Goal: Task Accomplishment & Management: Manage account settings

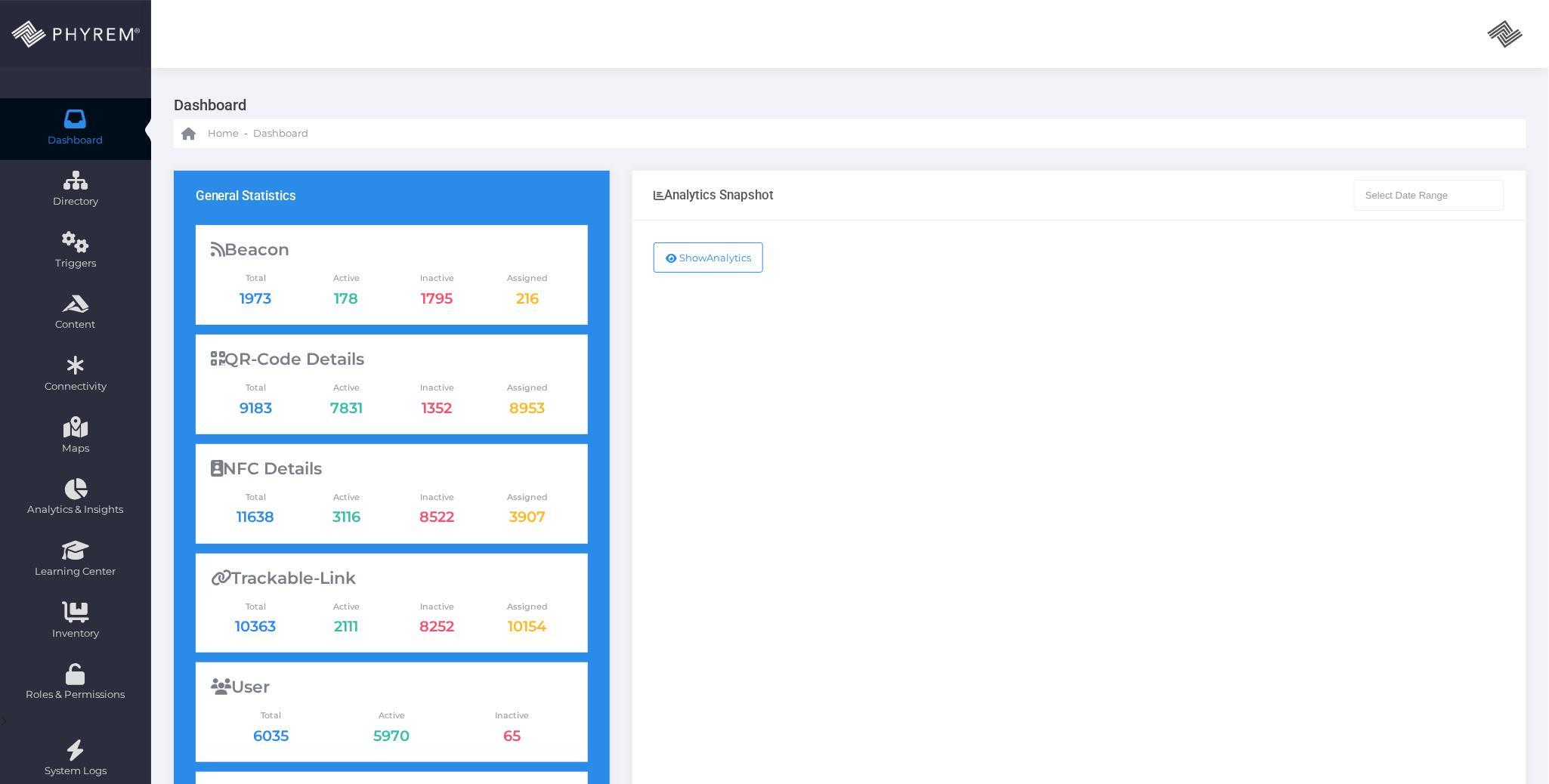
type input "07-28-2025 - 08-28-2025"
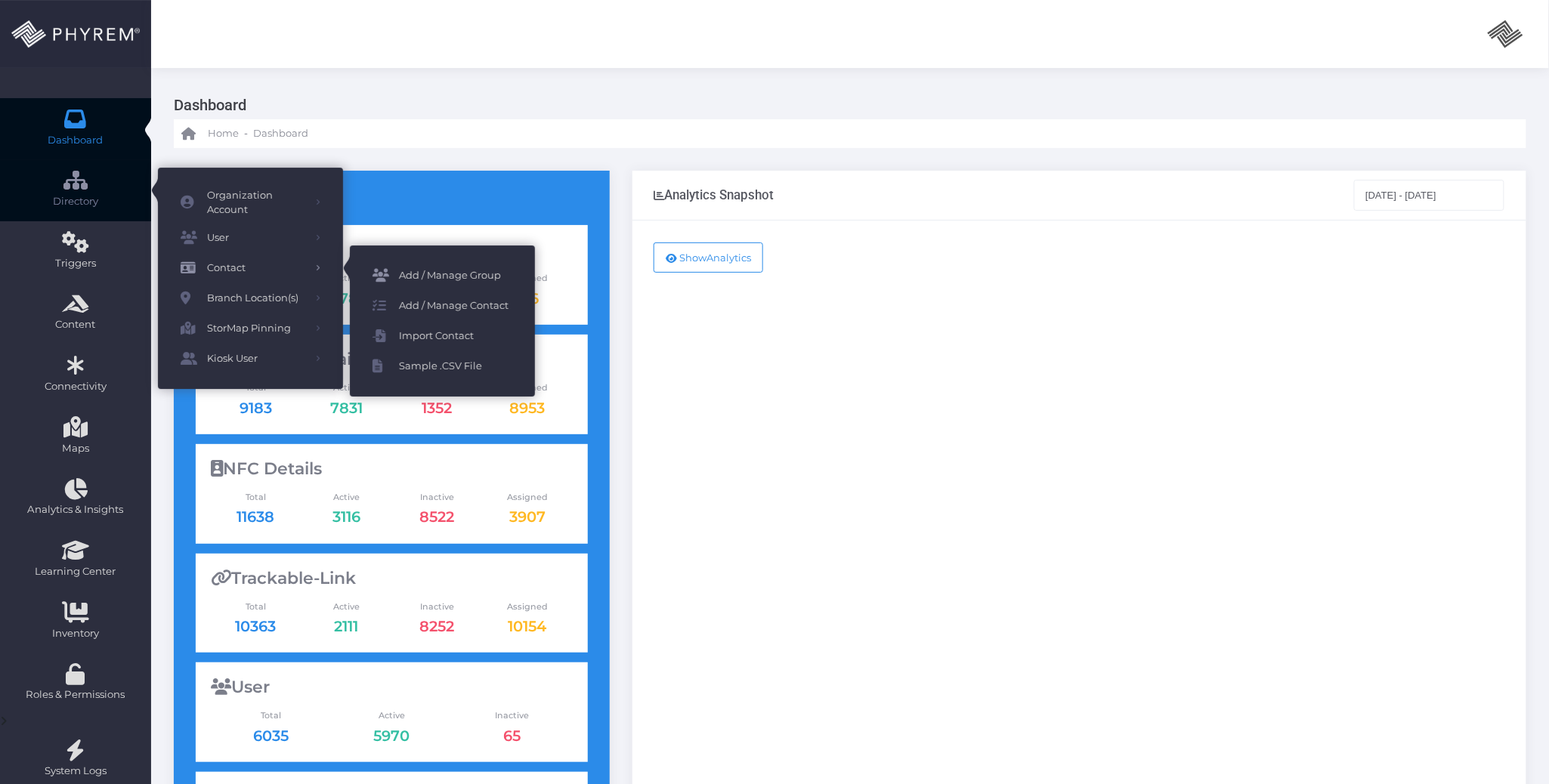
click at [487, 275] on span "Add / Manage Group" at bounding box center [455, 276] width 113 height 19
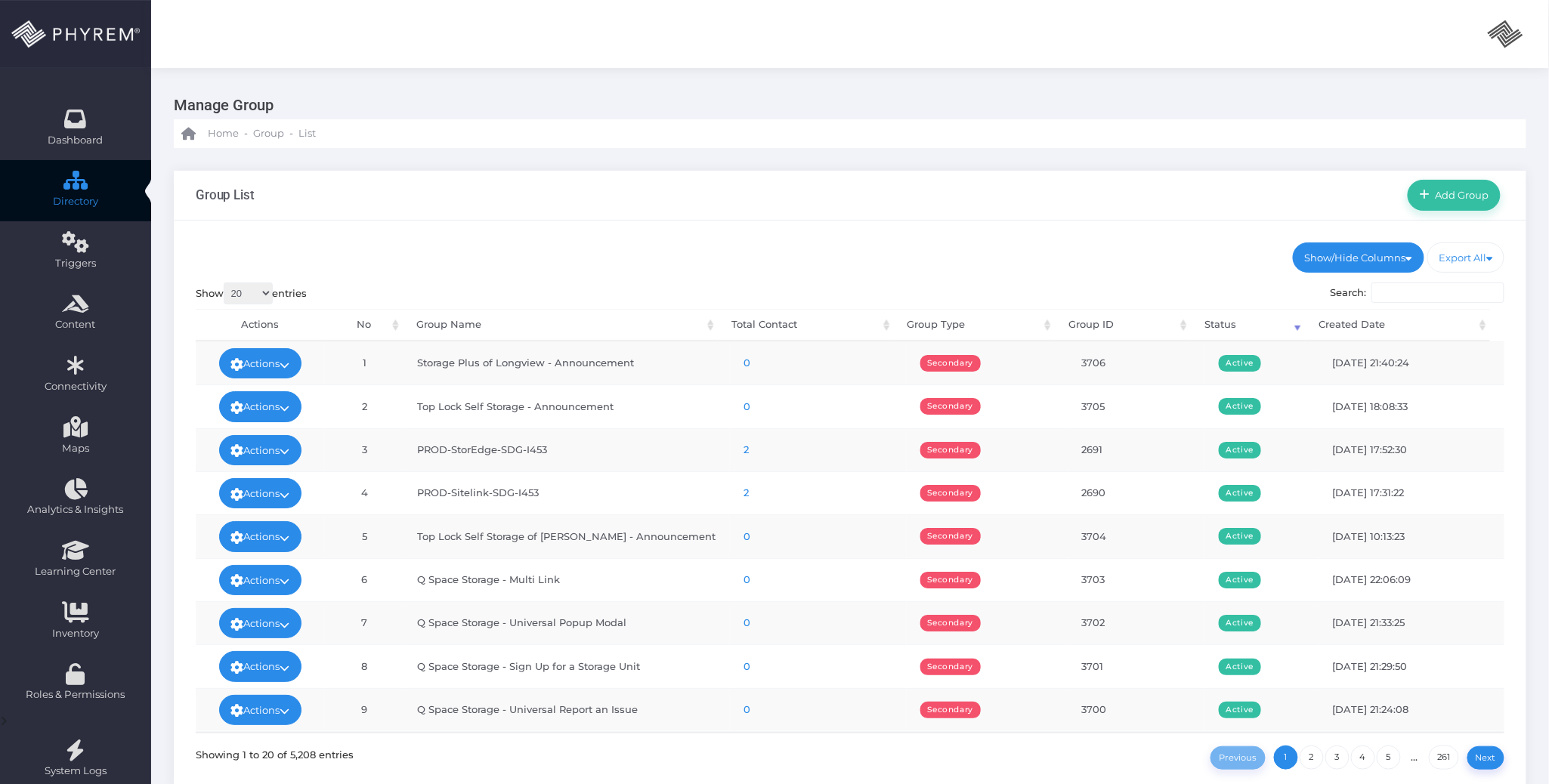
click at [768, 260] on ul "Show/Hide Columns No Group Name Total Contact Group Type DONE" at bounding box center [850, 258] width 1309 height 30
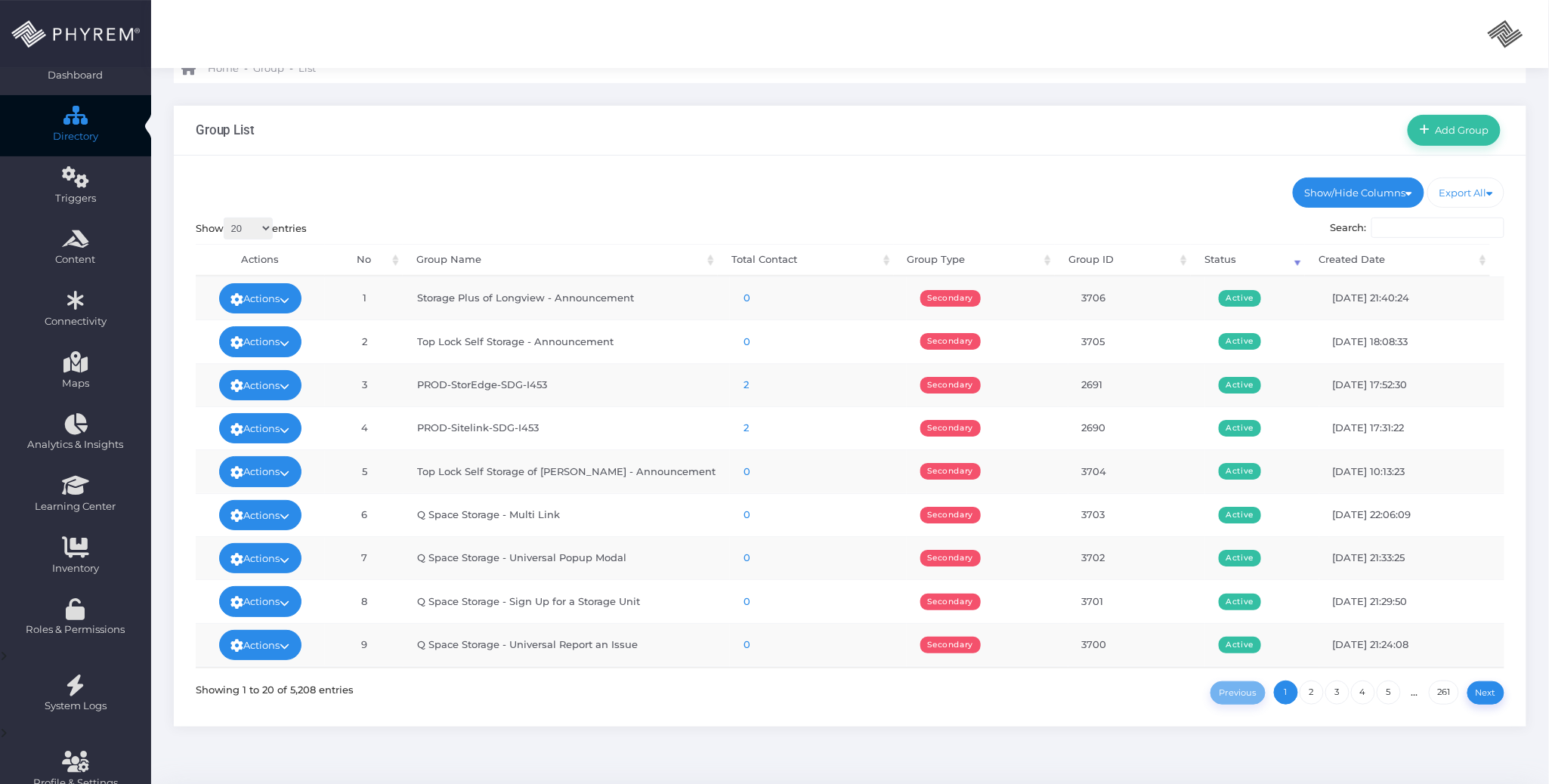
scroll to position [15, 0]
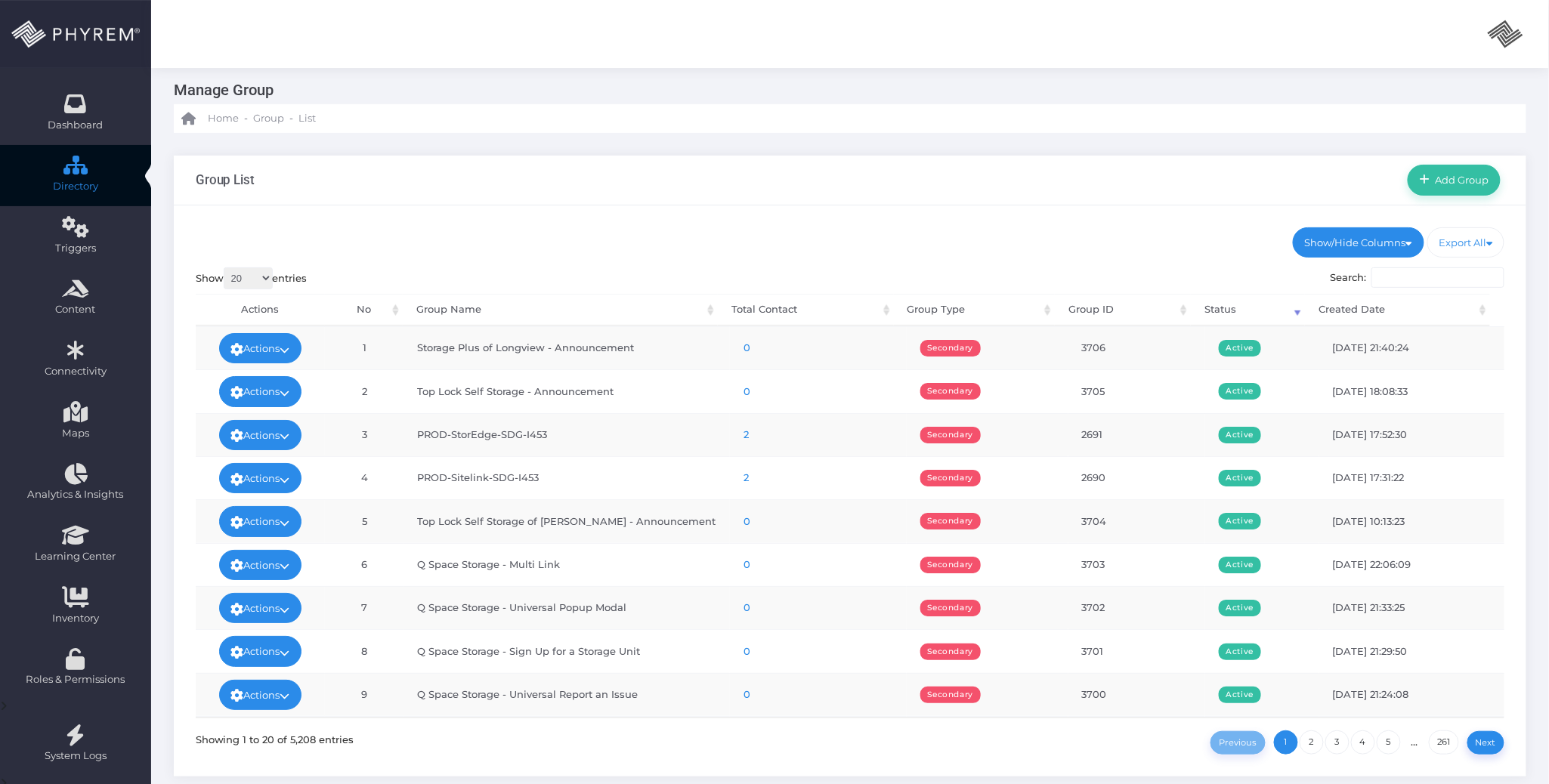
click at [565, 228] on ul "Show/Hide Columns No Group Name Total Contact Group Type DONE" at bounding box center [850, 243] width 1309 height 30
click at [717, 182] on div "Group List Add Group" at bounding box center [850, 181] width 1352 height 50
click at [1449, 180] on span "Add Group" at bounding box center [1459, 180] width 58 height 12
select select
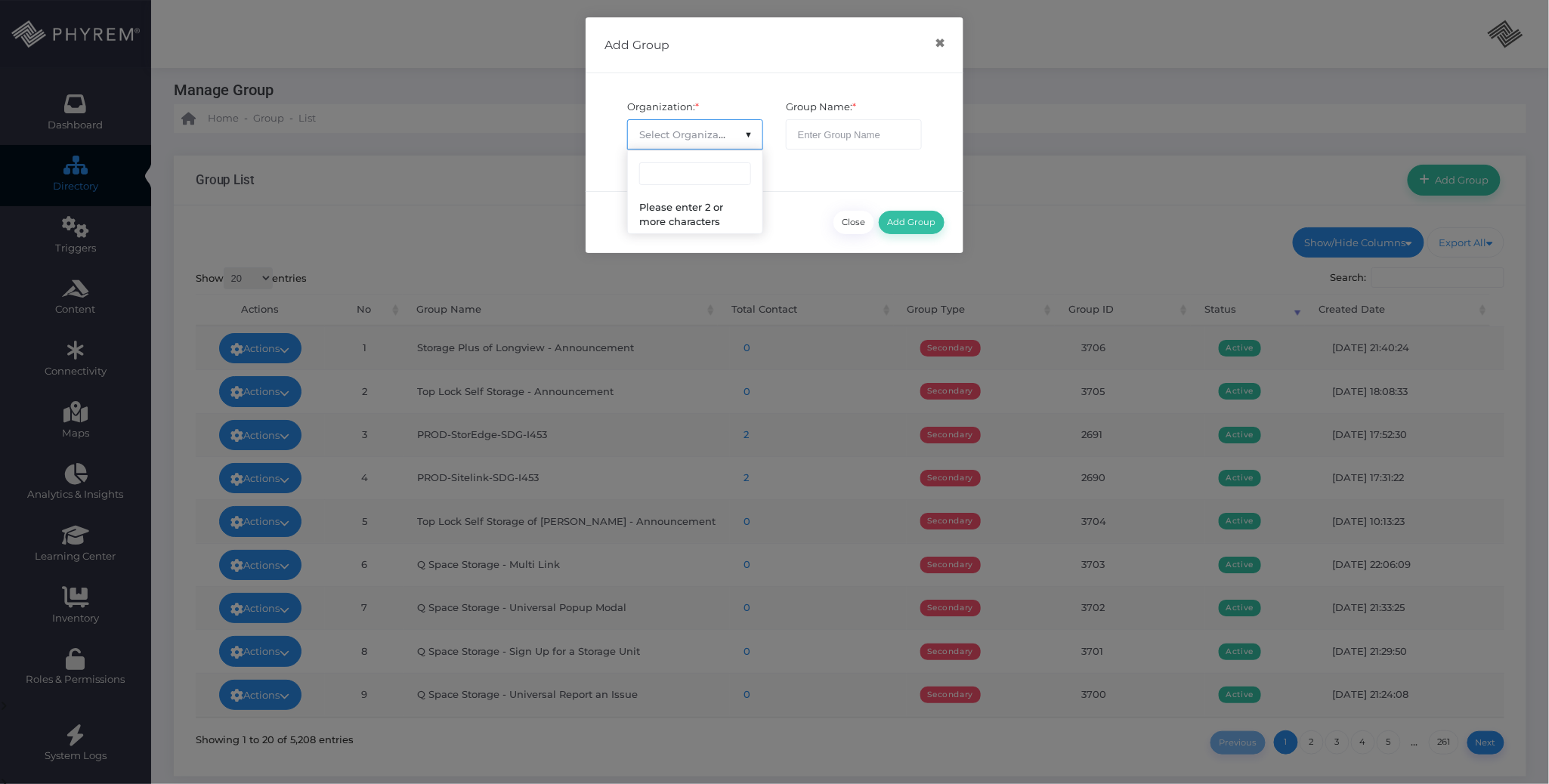
click at [716, 131] on span "Select Organization" at bounding box center [689, 135] width 99 height 12
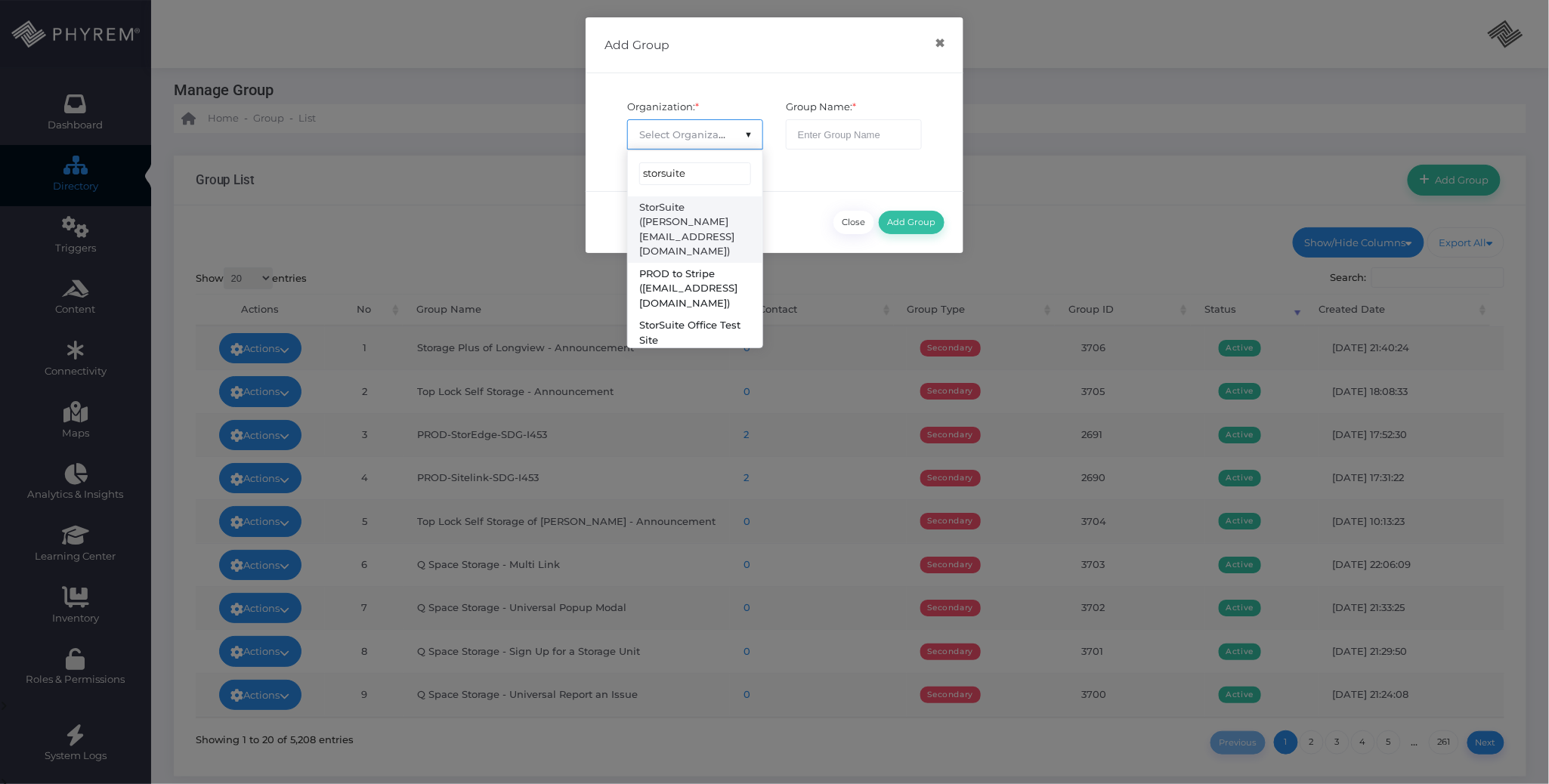
type input "storsuite"
select select "4794"
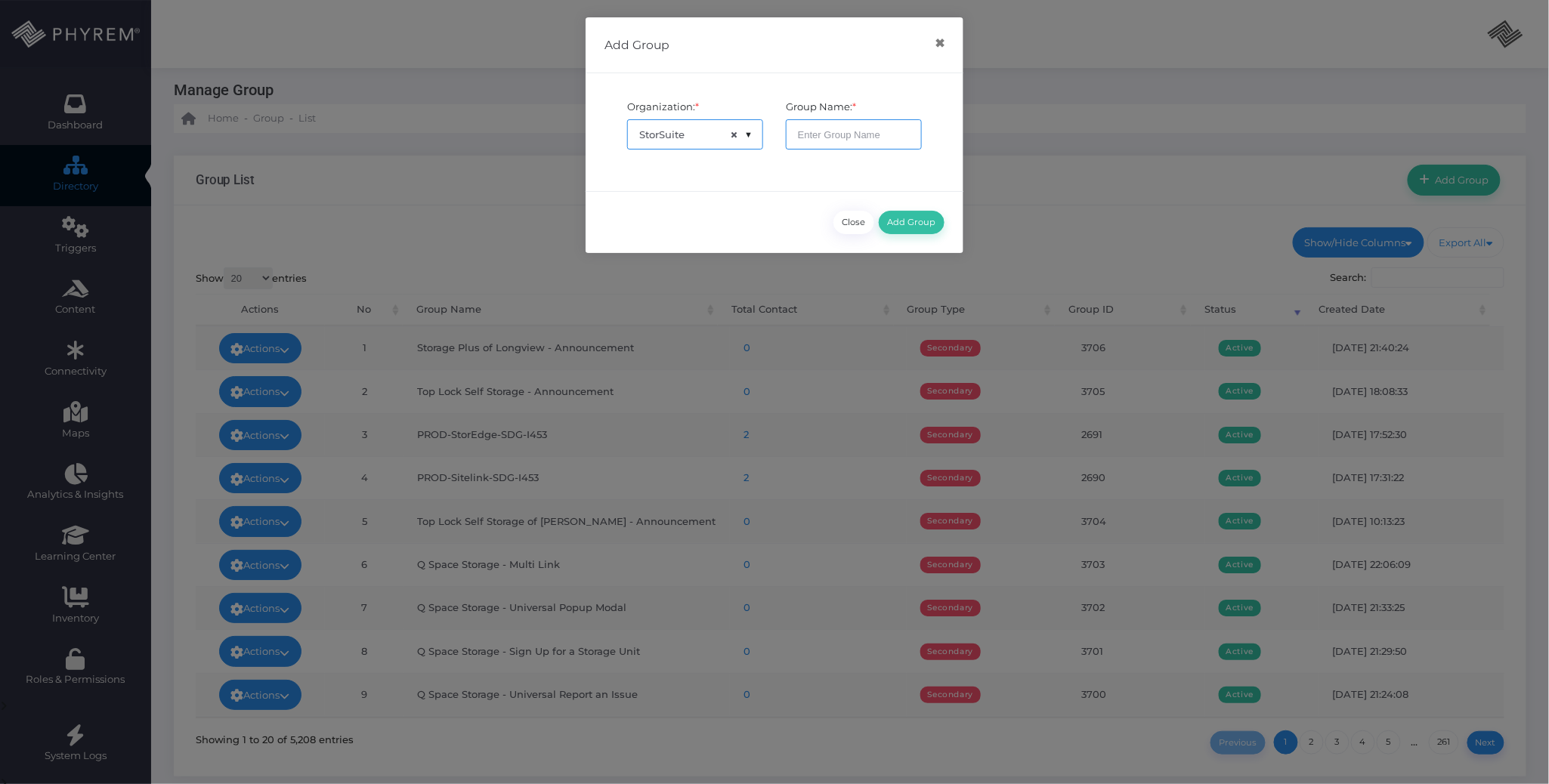
click at [829, 133] on input "text" at bounding box center [853, 135] width 136 height 30
click at [832, 136] on input "text" at bounding box center [853, 135] width 136 height 30
type input "SSA Fall 2025"
click at [920, 221] on button "Add Group" at bounding box center [911, 222] width 66 height 23
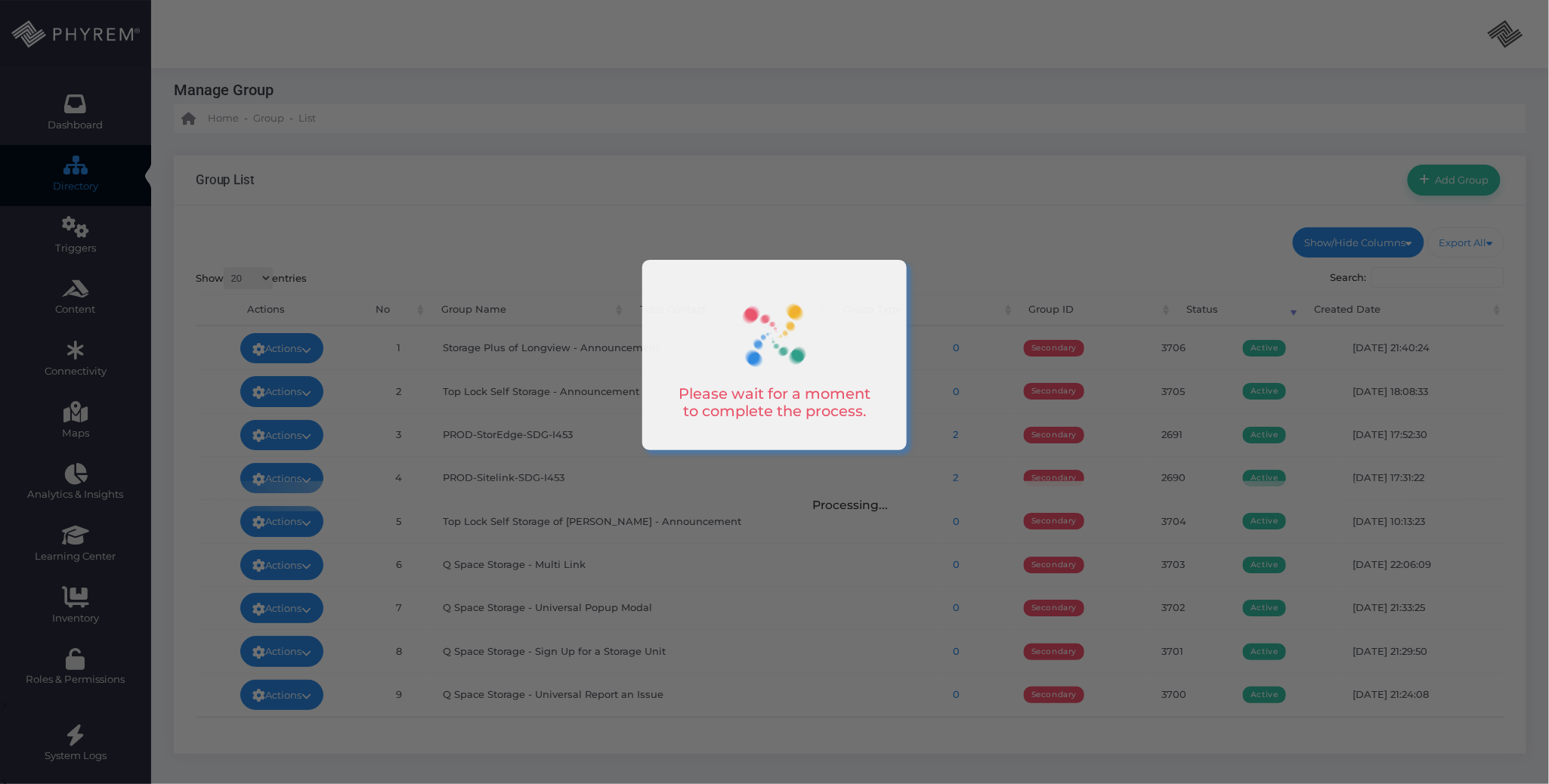
scroll to position [0, 0]
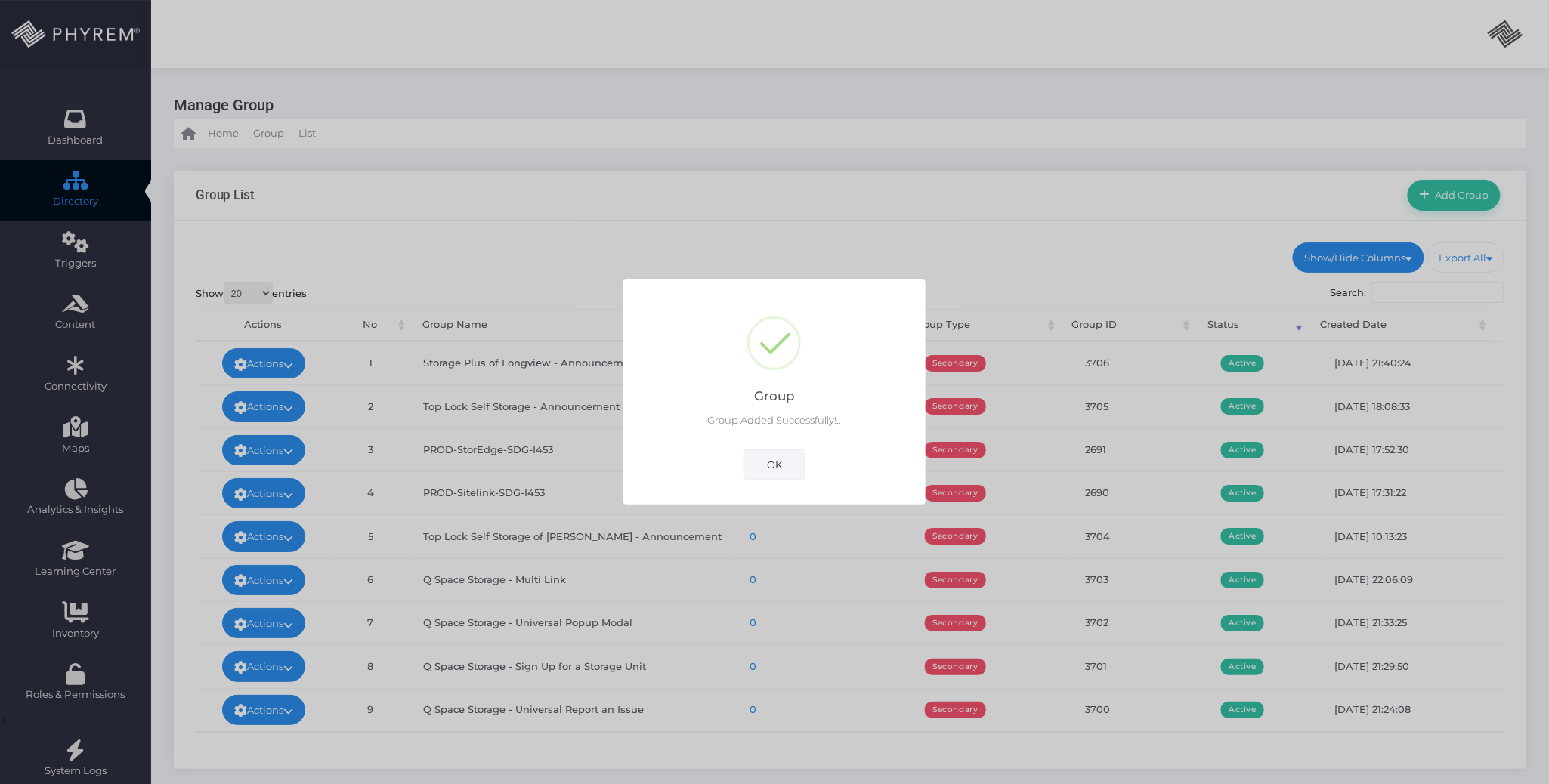
click at [780, 460] on button "OK" at bounding box center [774, 464] width 62 height 30
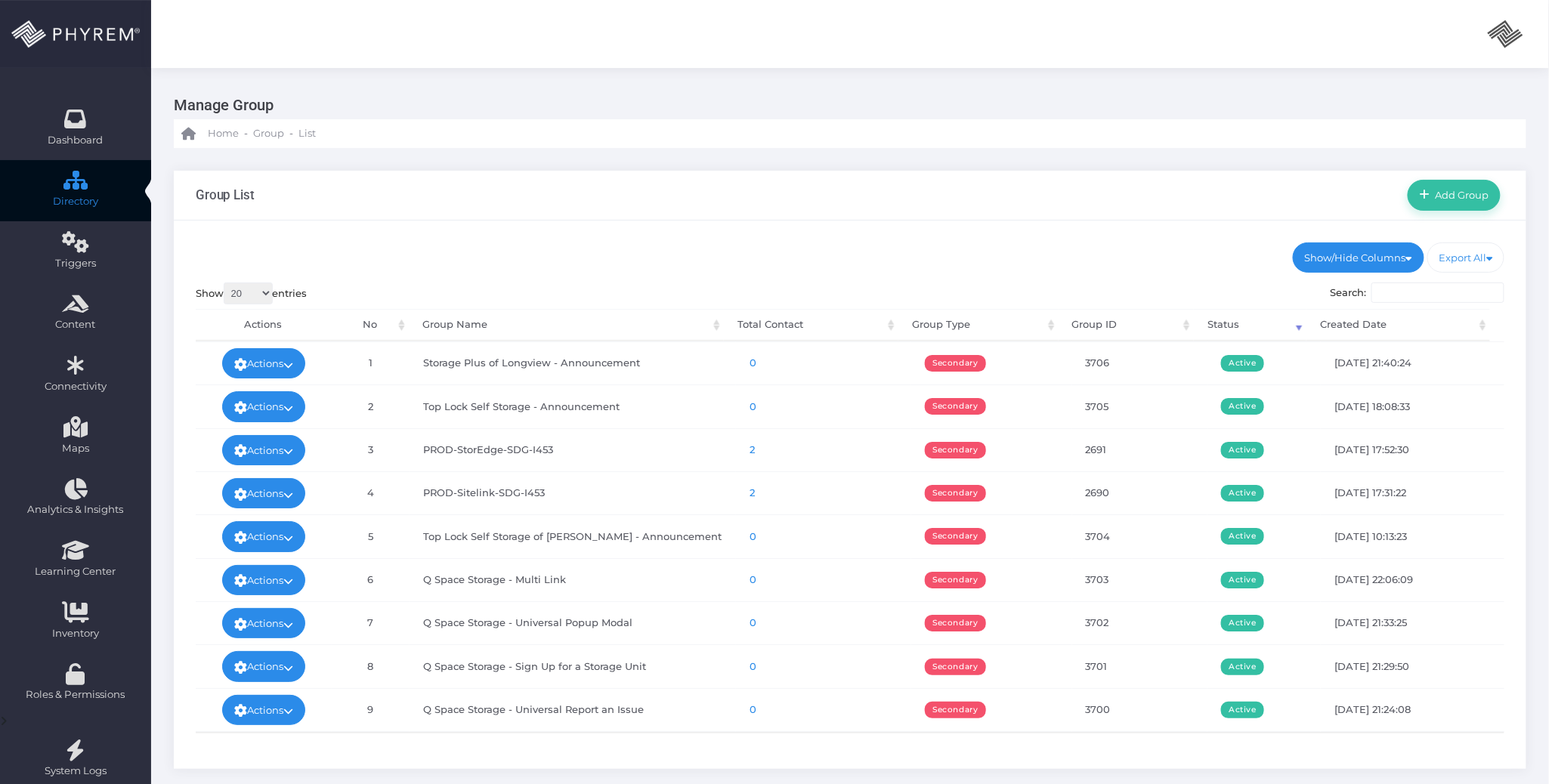
click at [710, 230] on div "Show/Hide Columns No Group ID" at bounding box center [850, 494] width 1352 height 548
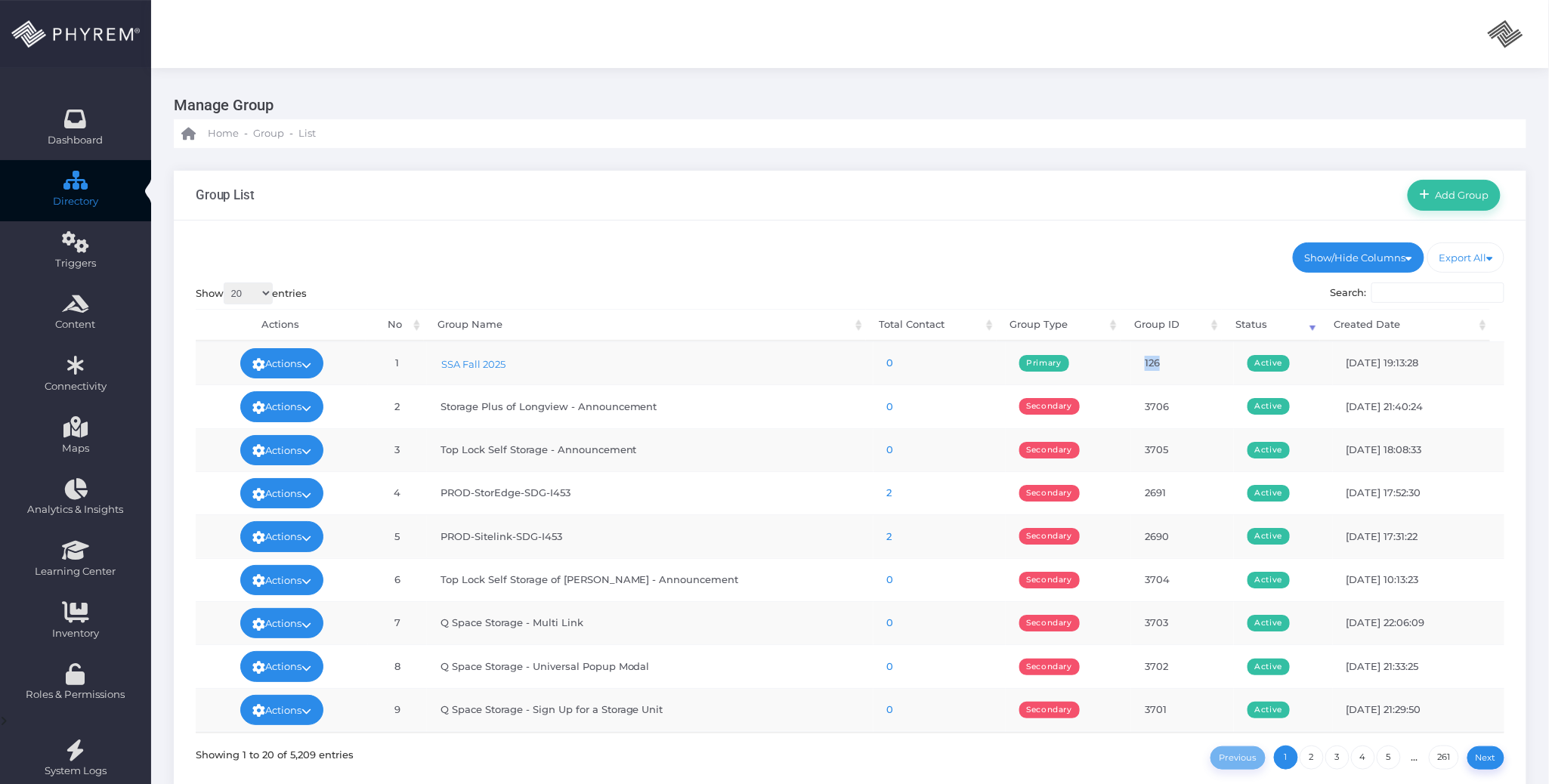
drag, startPoint x: 1152, startPoint y: 362, endPoint x: 1134, endPoint y: 361, distance: 18.0
click at [1134, 361] on td "126" at bounding box center [1181, 362] width 102 height 43
copy td "126"
click at [821, 237] on div "Show/Hide Columns No Group ID" at bounding box center [850, 506] width 1352 height 571
click at [762, 245] on ul "Show/Hide Columns No Group Name Total Contact Group Type DONE" at bounding box center [850, 258] width 1309 height 30
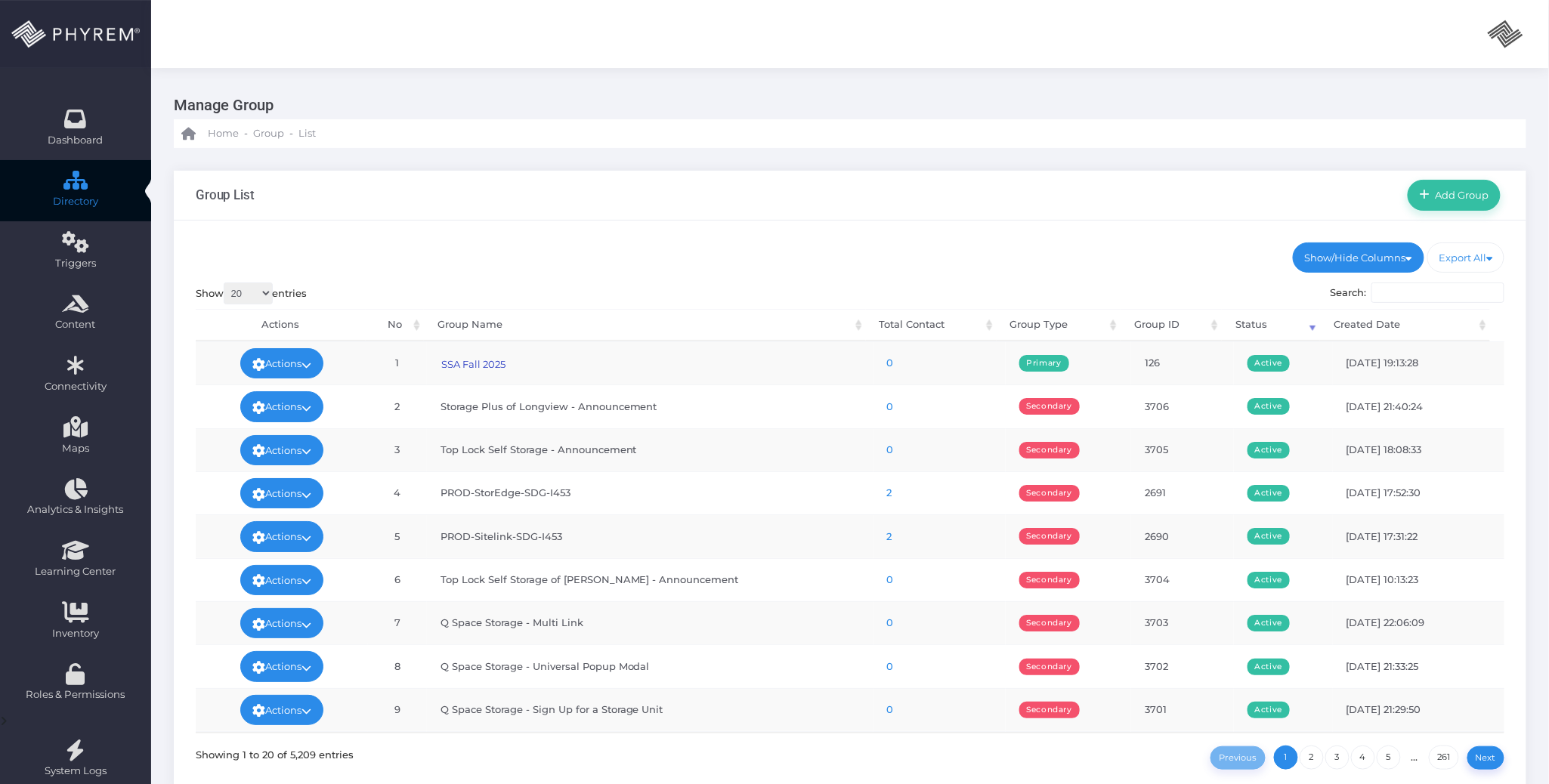
click at [494, 361] on link "SSA Fall 2025" at bounding box center [473, 363] width 66 height 13
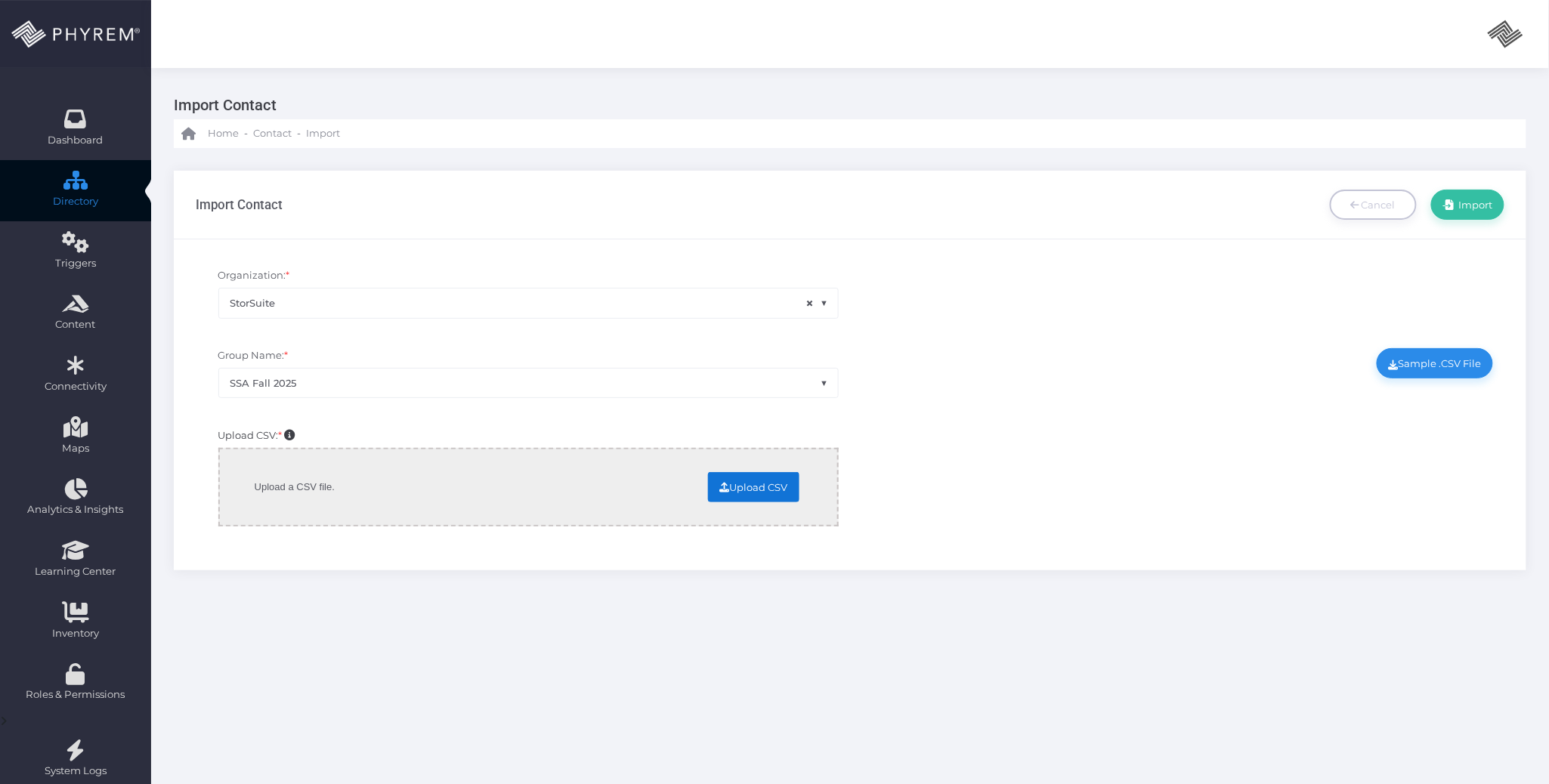
click at [777, 484] on input "file" at bounding box center [605, 486] width 385 height 27
click at [991, 444] on div "Upload CSV: * Upload a CSV file. Upload CSV Change Remove" at bounding box center [850, 485] width 1332 height 128
click at [727, 489] on input "file" at bounding box center [605, 486] width 385 height 27
type input "C:\fakepath\SSA FALL 2025 Attendees .csv"
click at [1466, 204] on span "Import" at bounding box center [1473, 205] width 39 height 12
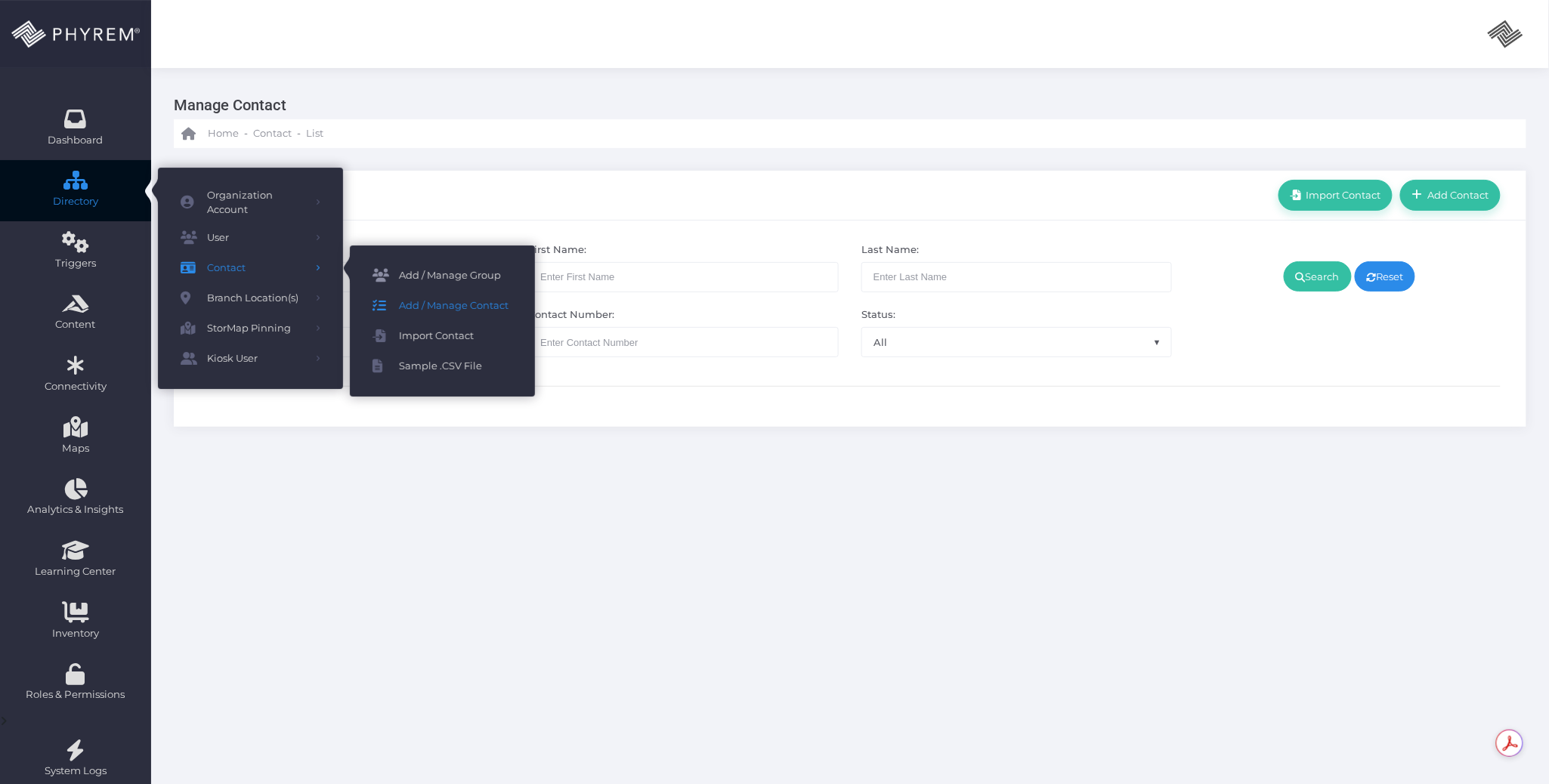
click at [463, 269] on span "Add / Manage Group" at bounding box center [455, 276] width 113 height 19
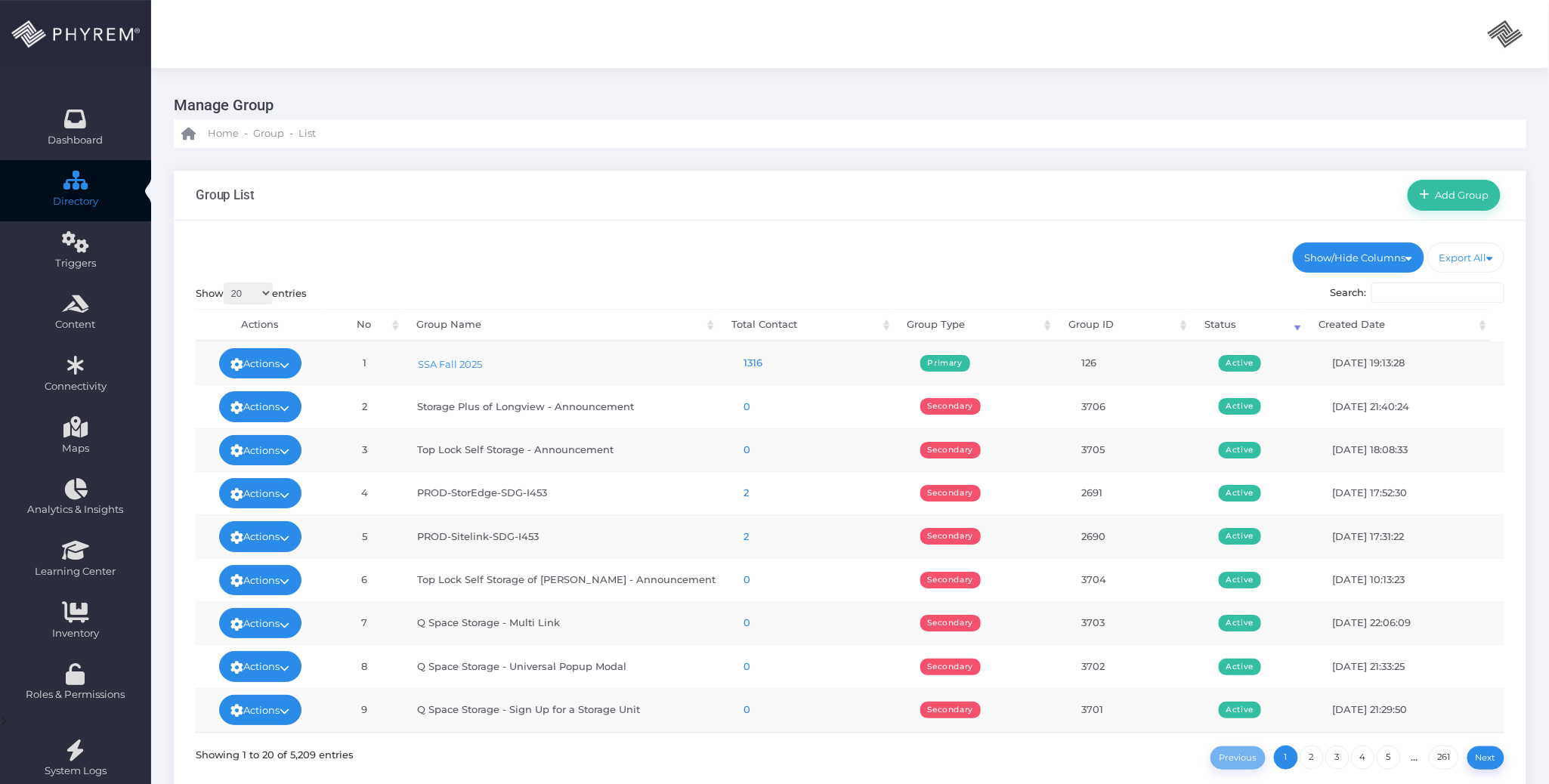
click at [562, 257] on ul "Show/Hide Columns No Group Name Total Contact Group Type DONE" at bounding box center [850, 258] width 1309 height 30
click at [743, 360] on link "1316" at bounding box center [752, 362] width 19 height 12
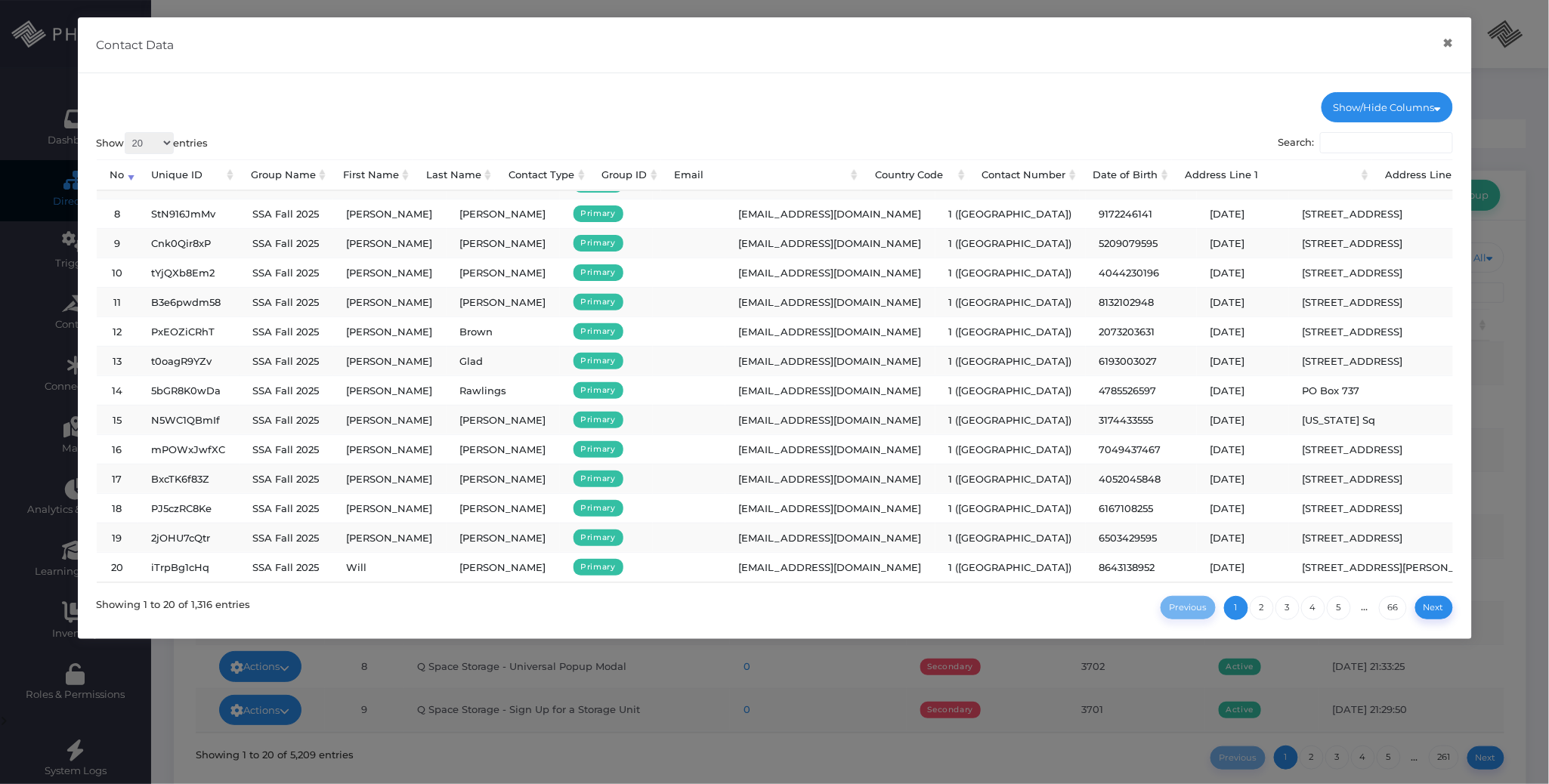
scroll to position [218, 0]
click at [1445, 49] on button "×" at bounding box center [1447, 43] width 29 height 34
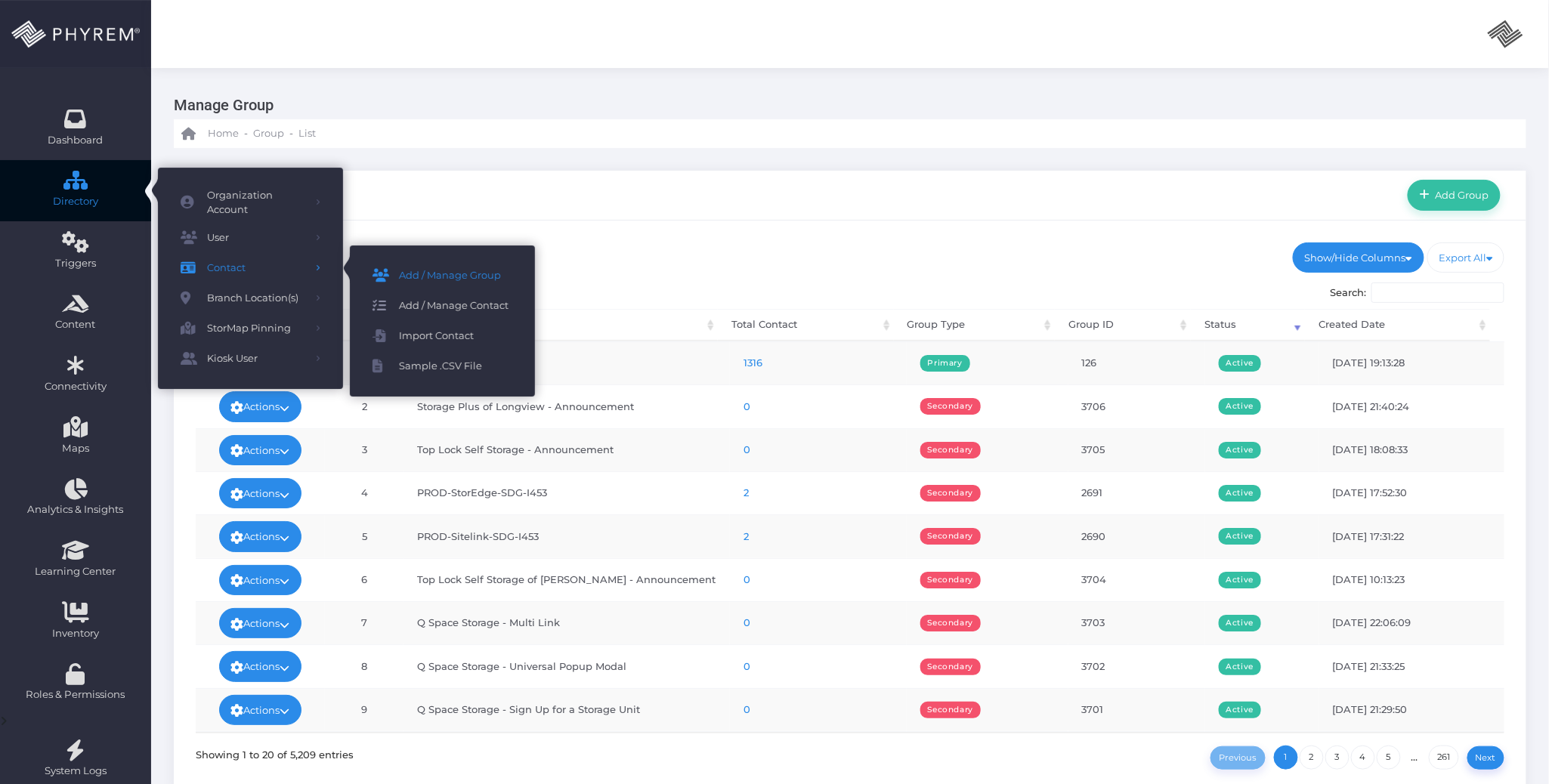
click at [452, 302] on span "Add / Manage Contact" at bounding box center [455, 306] width 113 height 19
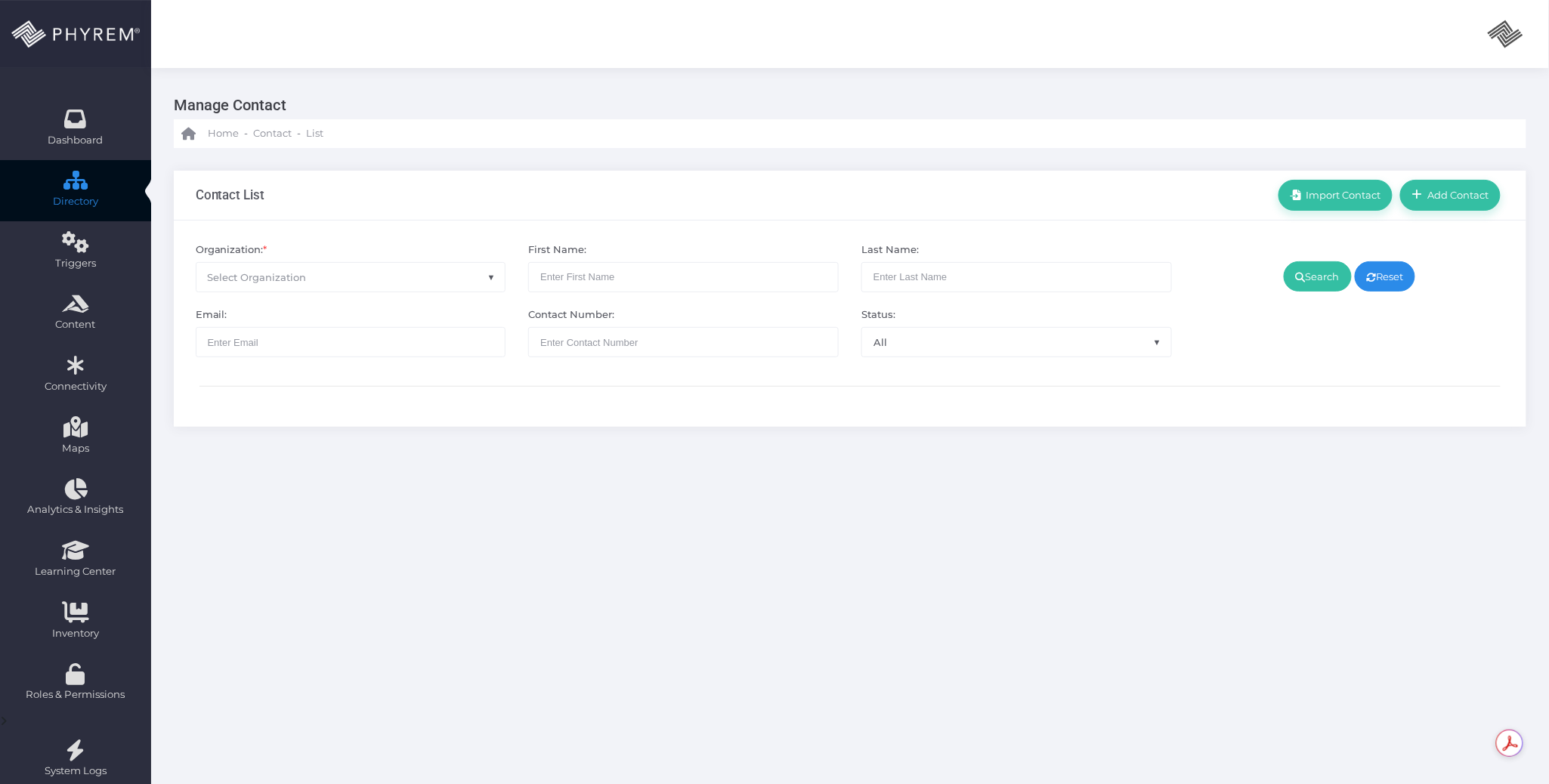
click at [753, 546] on div "Manage Contact Home - Contact - List Contact List" at bounding box center [850, 462] width 1397 height 787
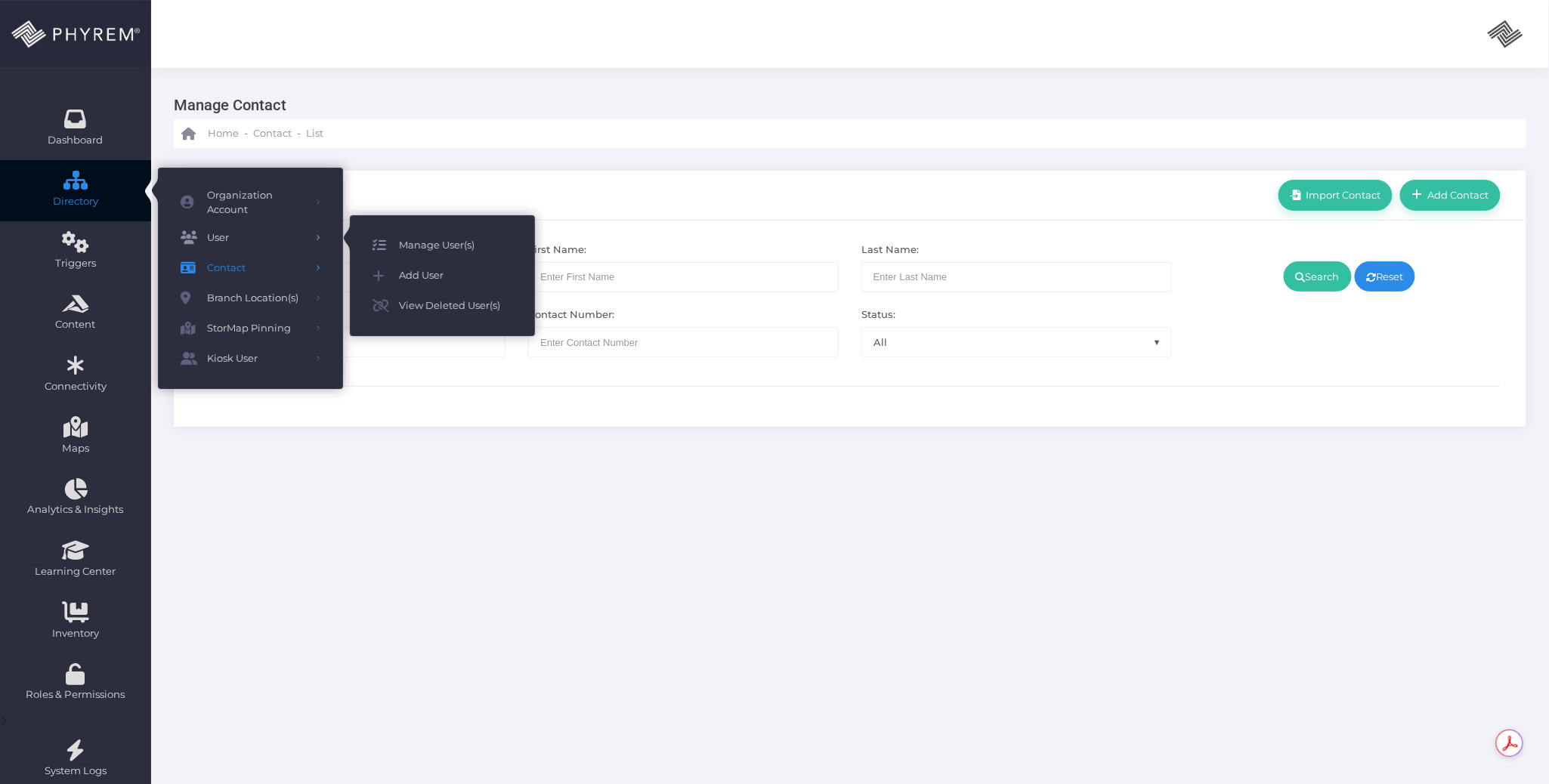
click at [442, 248] on span "Manage User(s)" at bounding box center [455, 245] width 113 height 19
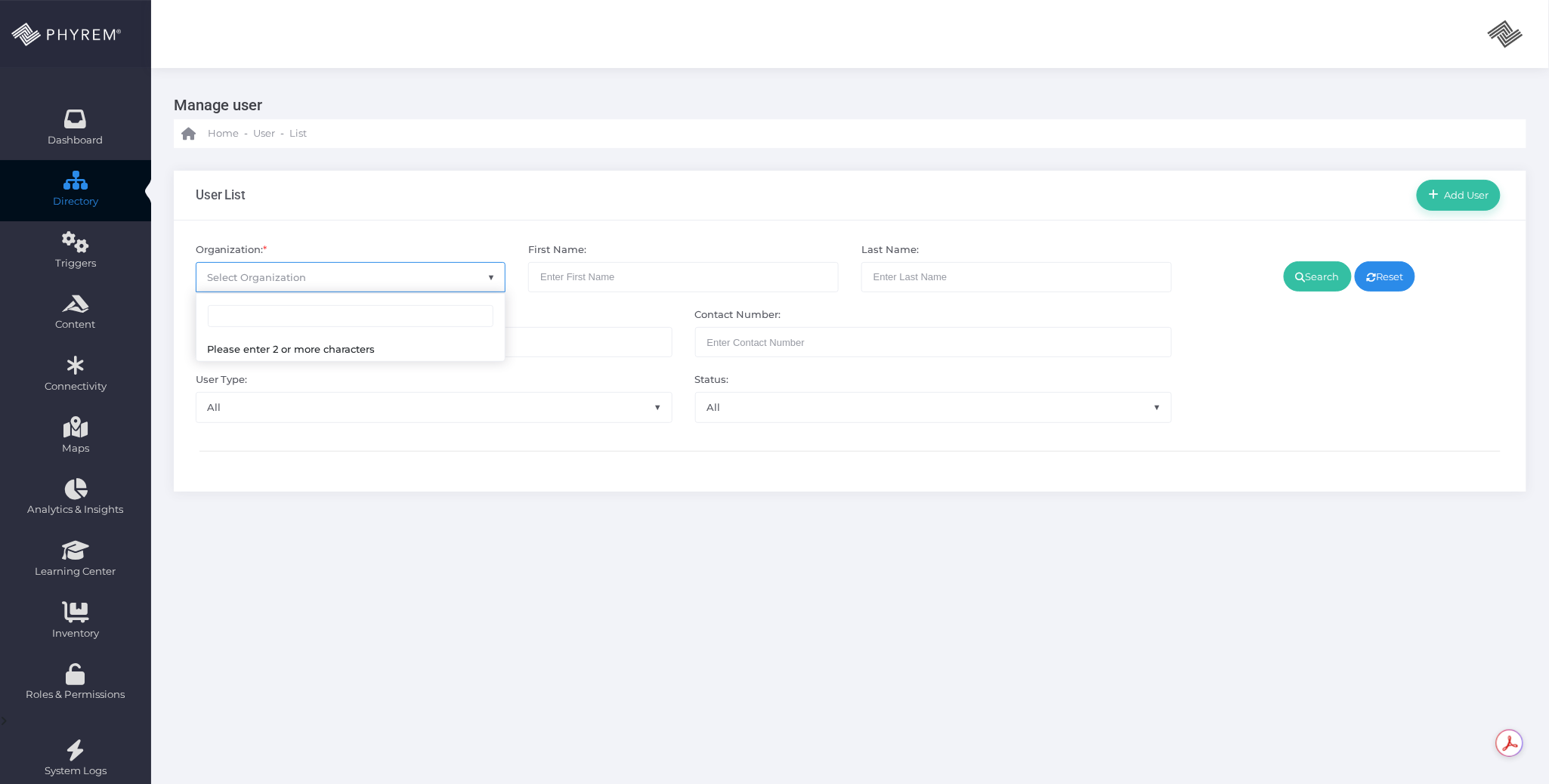
click at [405, 279] on span "Select Organization" at bounding box center [351, 277] width 309 height 28
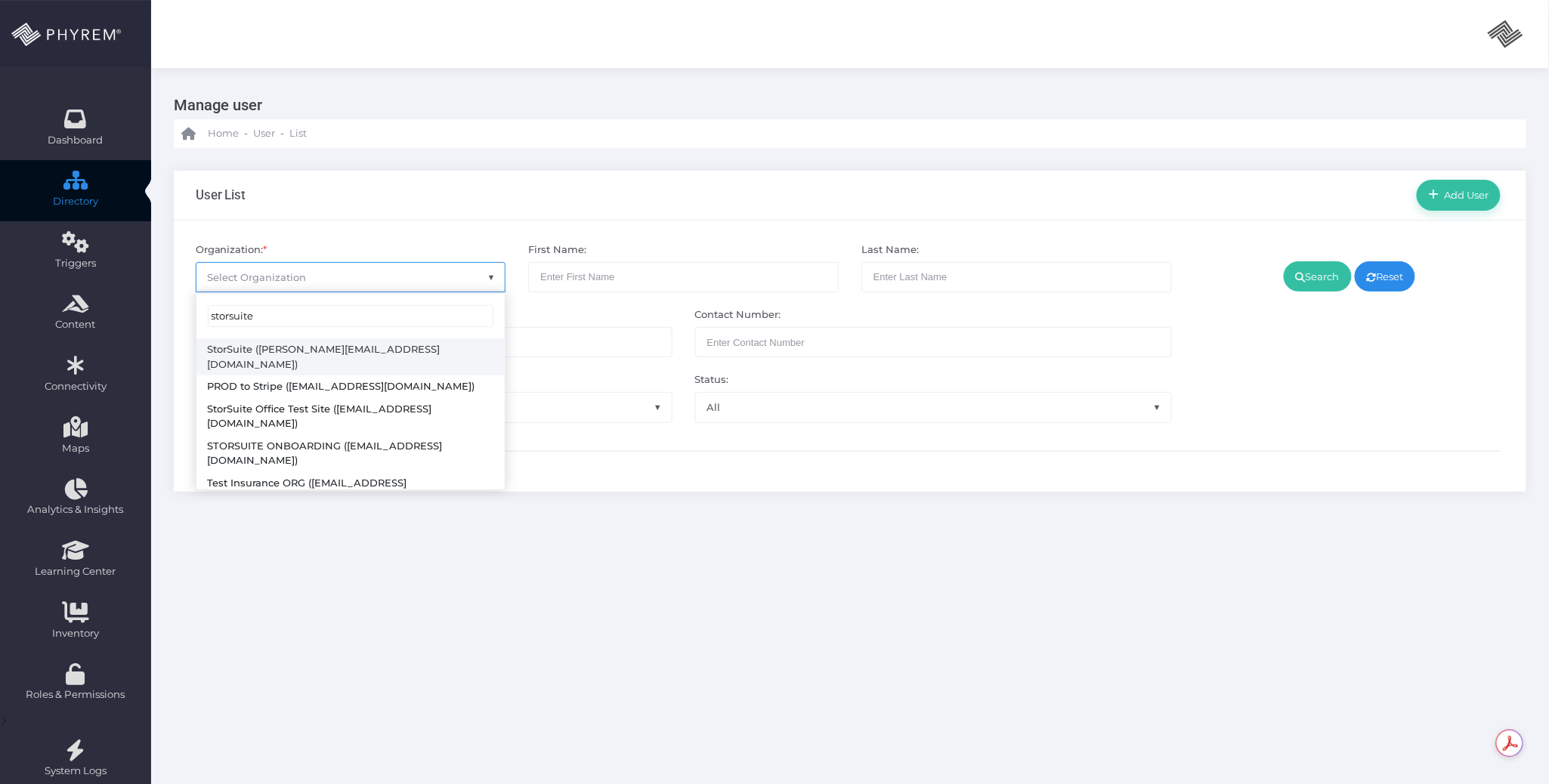
type input "storsuite"
select select "4794"
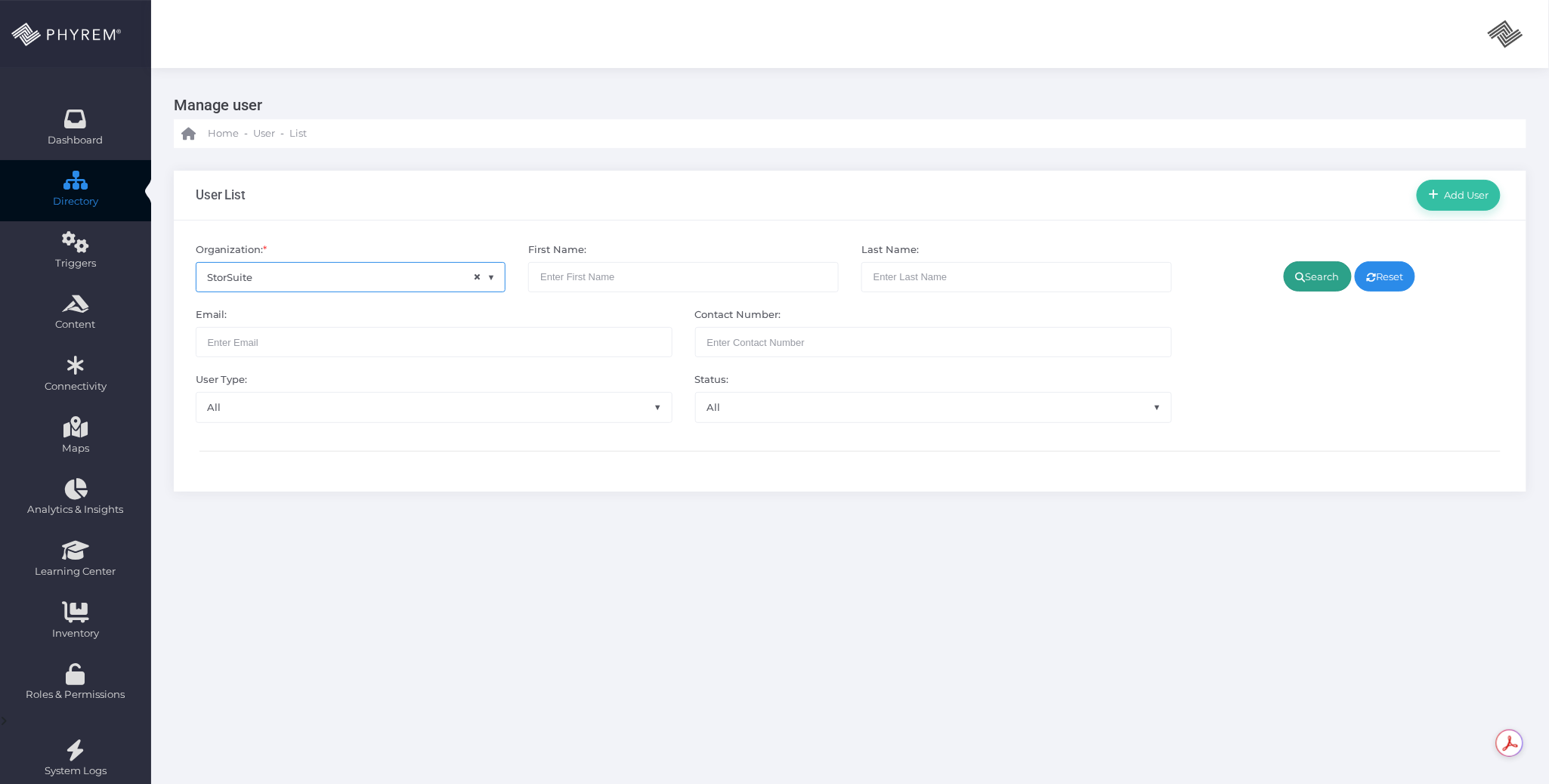
click at [1309, 285] on link "Search" at bounding box center [1317, 276] width 68 height 30
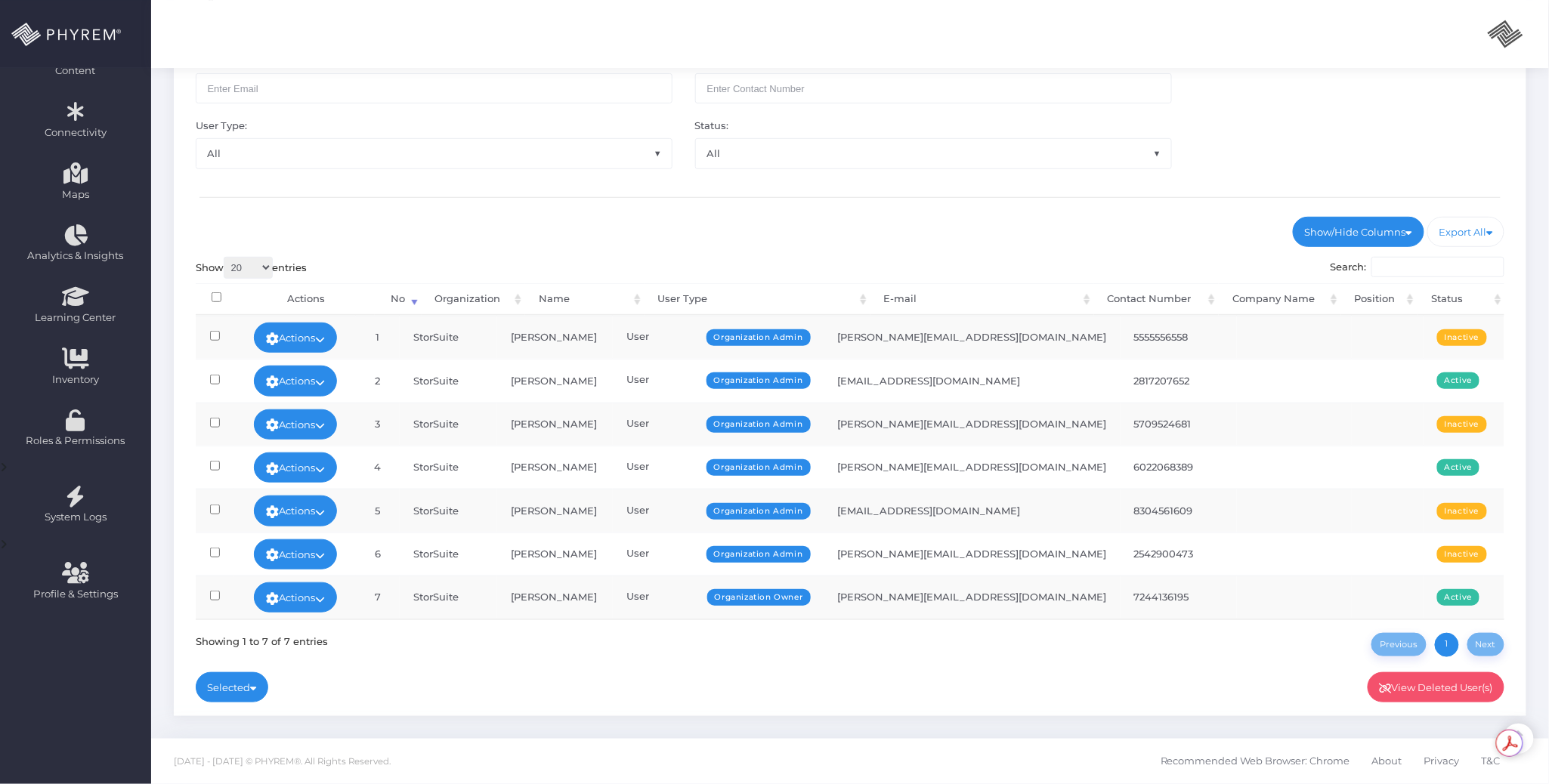
scroll to position [259, 0]
click at [331, 589] on link "Actions" at bounding box center [295, 597] width 83 height 30
click at [307, 570] on link "Sign In" at bounding box center [303, 569] width 98 height 28
